Goal: Task Accomplishment & Management: Manage account settings

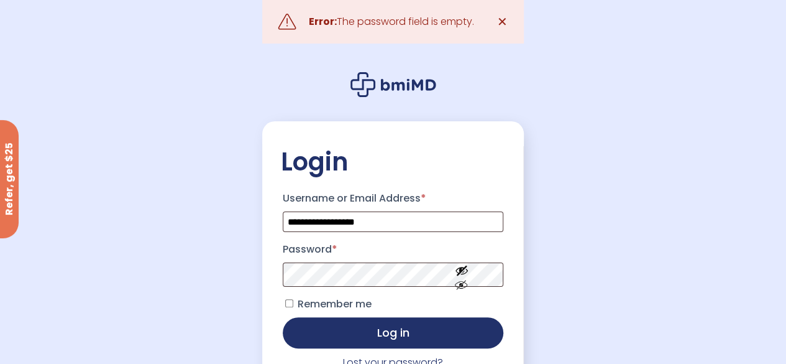
scroll to position [70, 0]
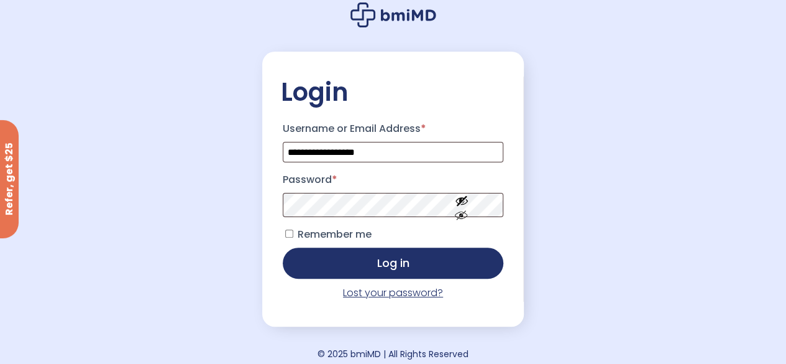
click at [408, 297] on link "Lost your password?" at bounding box center [393, 292] width 100 height 14
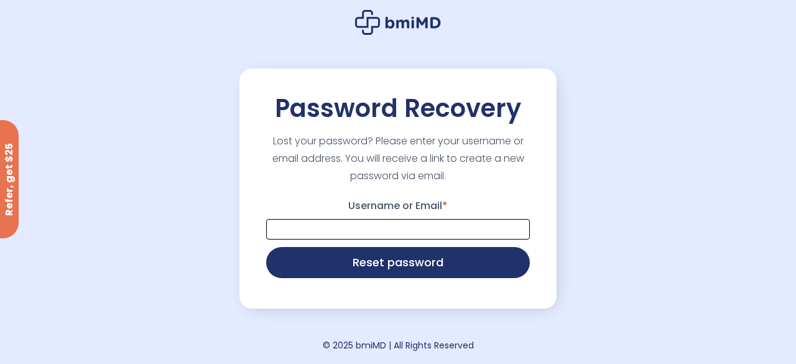
click at [389, 239] on input "Username or Email *" at bounding box center [398, 229] width 264 height 21
type input "**********"
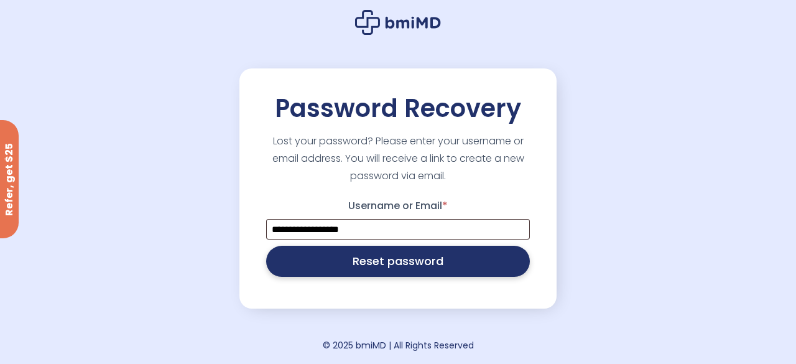
click at [389, 268] on button "Reset password" at bounding box center [398, 261] width 264 height 31
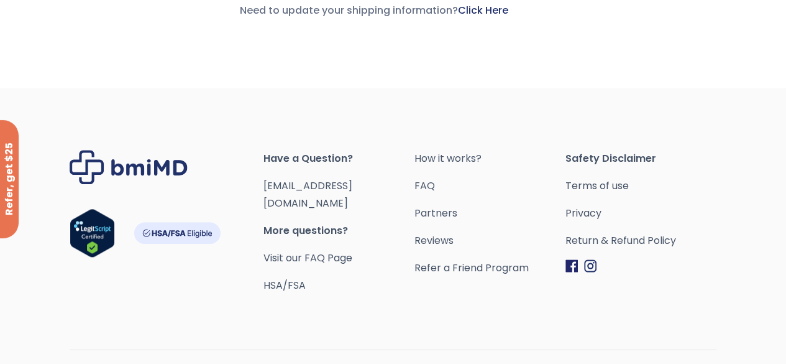
scroll to position [614, 0]
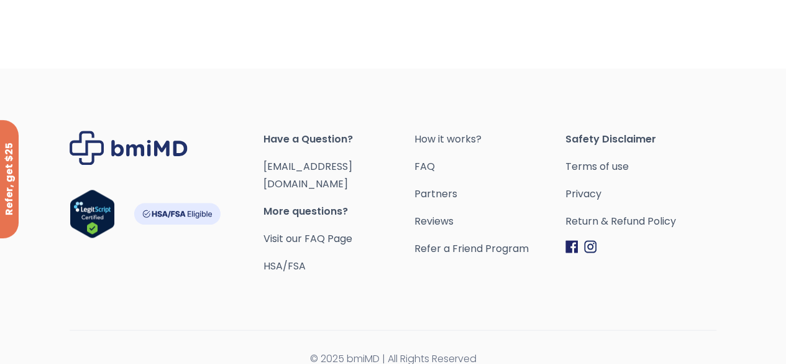
drag, startPoint x: 795, startPoint y: 132, endPoint x: 795, endPoint y: 388, distance: 255.5
click at [653, 218] on link "Return & Refund Policy" at bounding box center [641, 221] width 151 height 17
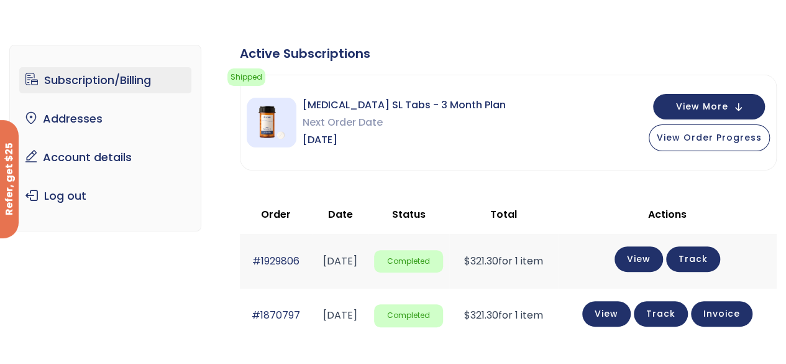
scroll to position [58, 0]
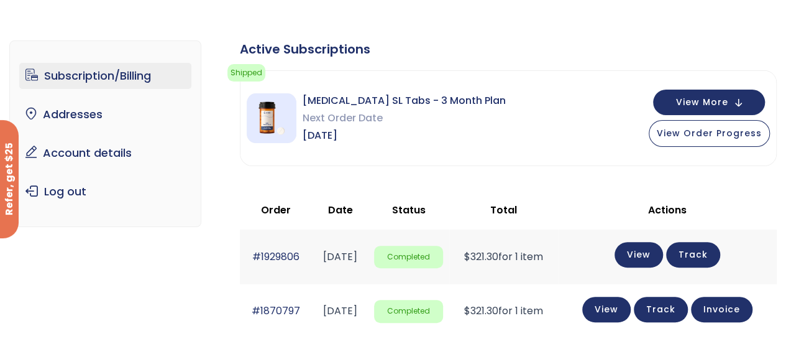
drag, startPoint x: 795, startPoint y: 80, endPoint x: 757, endPoint y: 70, distance: 39.0
click at [757, 70] on html "JOIN 50k+ MEMBERS IN REACHING THEIR WEIGHT LOSS GOALS .path{fill:none;stroke:#3…" at bounding box center [393, 124] width 786 height 364
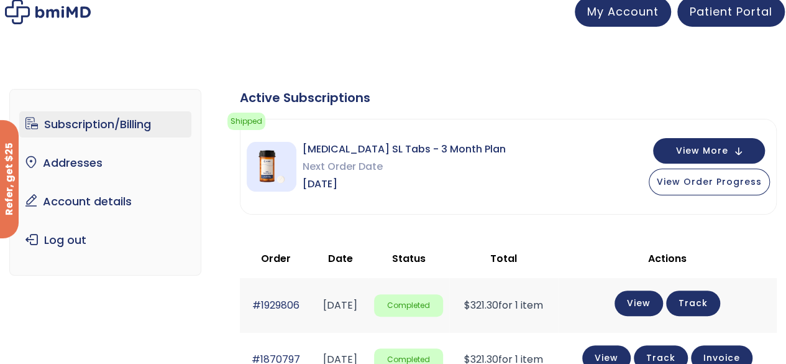
scroll to position [4, 0]
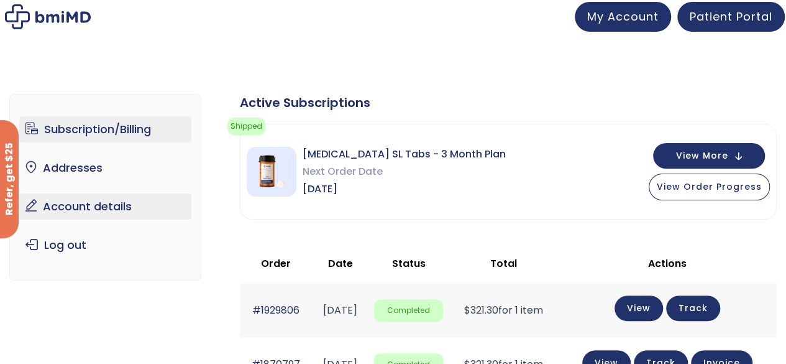
click at [116, 205] on link "Account details" at bounding box center [105, 206] width 172 height 26
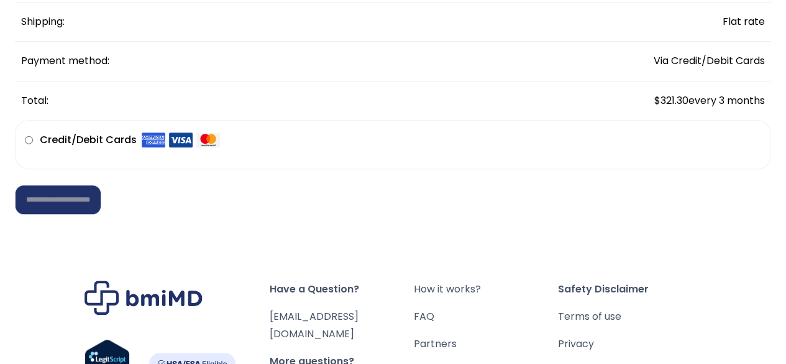
scroll to position [358, 0]
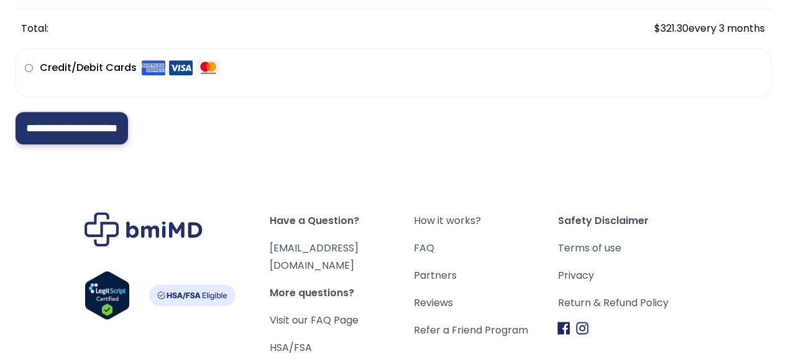
click at [129, 139] on input "**********" at bounding box center [72, 128] width 114 height 34
click at [110, 130] on input "**********" at bounding box center [72, 128] width 114 height 34
